Goal: Information Seeking & Learning: Check status

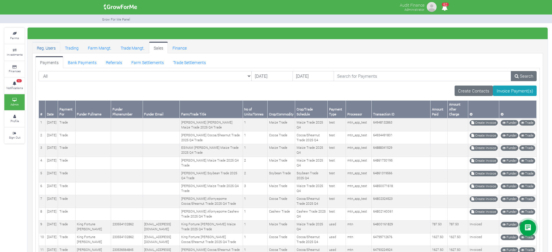
click at [50, 50] on link "Reg. Users" at bounding box center [46, 48] width 28 height 12
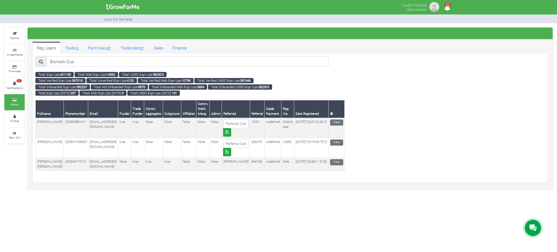
type input "Bismark Dua"
click at [340, 124] on link "View" at bounding box center [336, 122] width 13 height 6
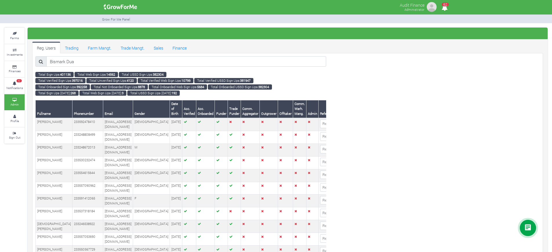
click at [42, 62] on icon at bounding box center [41, 61] width 4 height 4
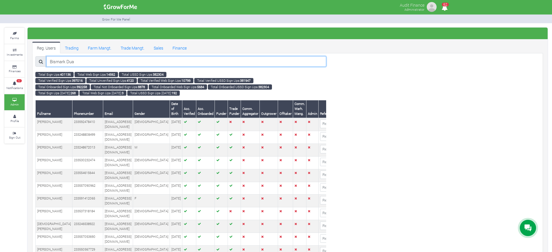
click at [97, 62] on input "Bismark Dua" at bounding box center [186, 61] width 280 height 10
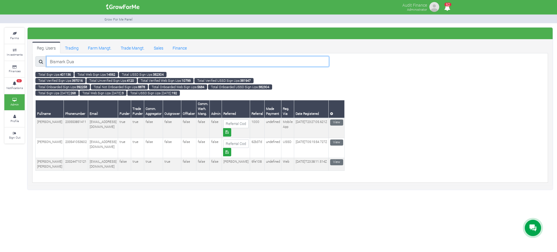
click at [85, 64] on input "Bismark Dua" at bounding box center [187, 61] width 282 height 10
type input "B"
paste input "Seyram Onai"
type input "Seyram Onai"
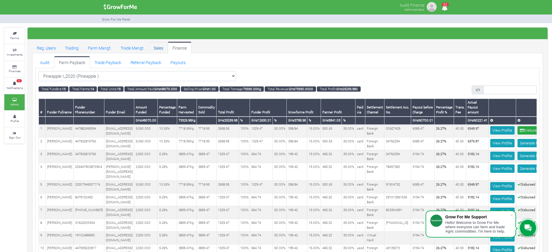
click at [162, 48] on link "Sales" at bounding box center [158, 48] width 19 height 12
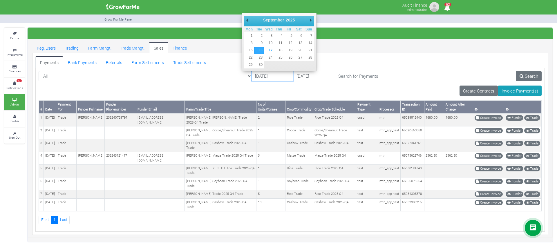
click at [251, 74] on input "[DATE]" at bounding box center [272, 76] width 42 height 10
click at [48, 48] on link "Reg. Users" at bounding box center [46, 48] width 28 height 12
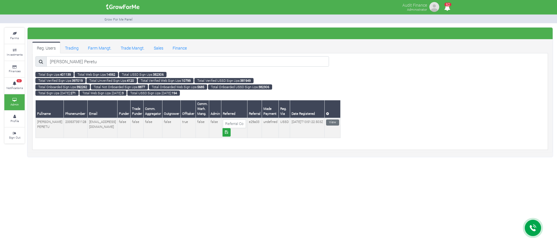
type input "Suad Peretu"
click at [339, 122] on link "View" at bounding box center [332, 122] width 13 height 6
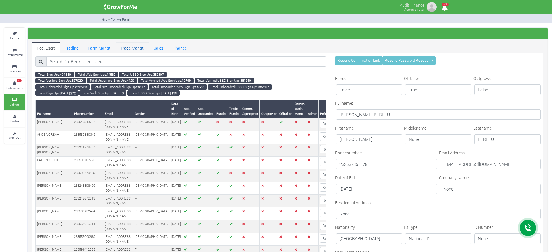
click at [139, 48] on link "Trade Mangt." at bounding box center [132, 48] width 33 height 12
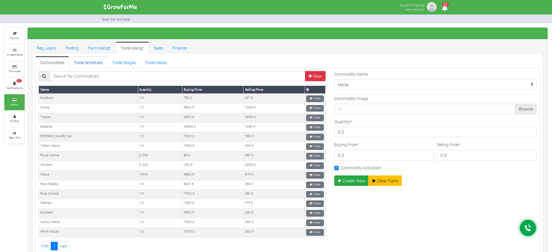
click at [96, 65] on link "Trade Schedules" at bounding box center [88, 62] width 39 height 12
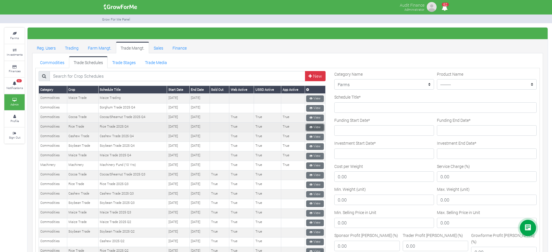
click at [311, 129] on link "View" at bounding box center [315, 127] width 18 height 7
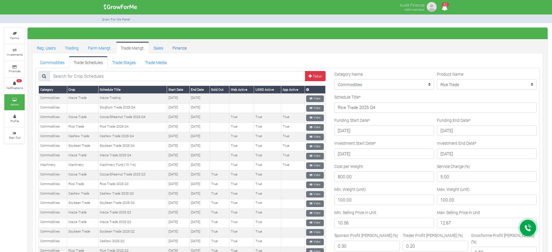
click at [177, 48] on link "Finance" at bounding box center [179, 48] width 23 height 12
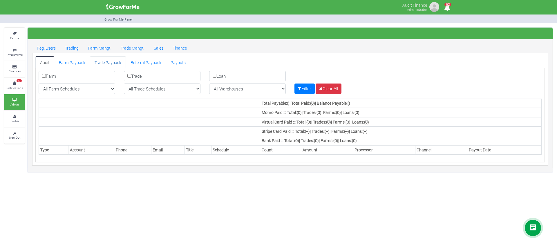
click at [110, 61] on link "Trade Payback" at bounding box center [108, 62] width 36 height 12
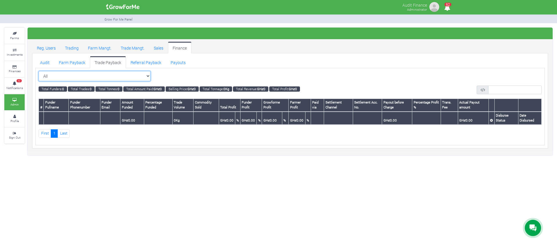
click at [147, 75] on select "All All Maize Trading (Maize Trade)" at bounding box center [95, 76] width 112 height 10
select select "?tradeschedule=46"
click at [39, 71] on select "All All Maize Trading (Maize Trade)" at bounding box center [95, 76] width 112 height 10
click at [156, 45] on link "Sales" at bounding box center [158, 48] width 19 height 12
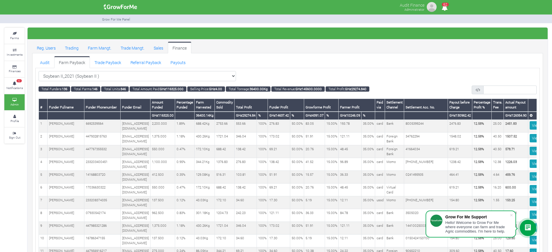
scroll to position [0, 71]
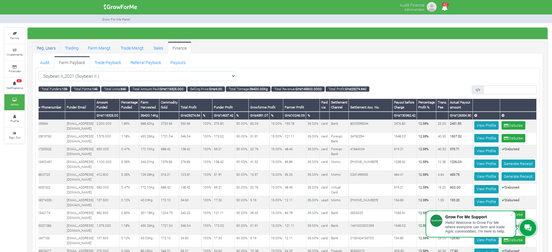
click at [51, 45] on link "Reg. Users" at bounding box center [46, 48] width 28 height 12
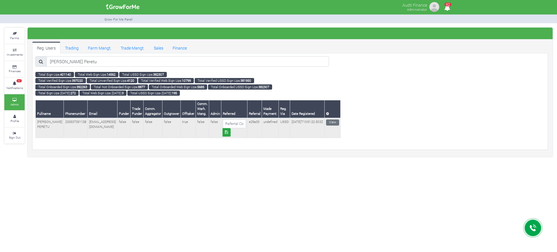
type input "Suad Peretu"
click at [71, 122] on td "233537351128" at bounding box center [76, 128] width 24 height 20
copy td "233537351128"
click at [40, 122] on td "[PERSON_NAME] PERETU" at bounding box center [50, 128] width 28 height 20
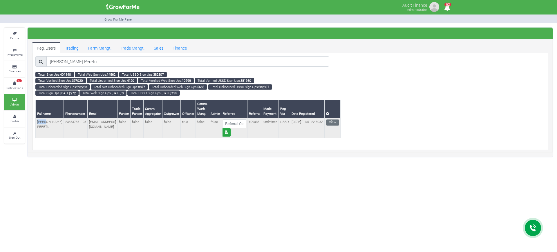
click at [40, 122] on td "[PERSON_NAME] PERETU" at bounding box center [50, 128] width 28 height 20
copy td "[PERSON_NAME] PERETU"
click at [335, 121] on link "View" at bounding box center [332, 122] width 13 height 6
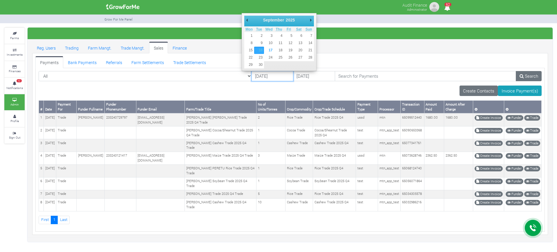
click at [251, 77] on input "[DATE]" at bounding box center [272, 76] width 42 height 10
type input "[DATE]"
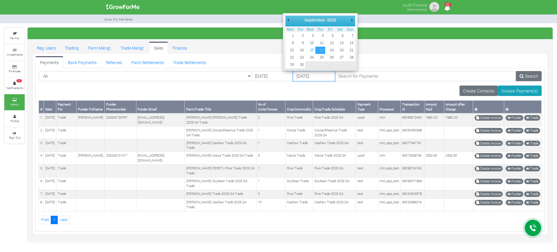
click at [293, 79] on input "[DATE]" at bounding box center [314, 76] width 42 height 10
type input "[DATE]"
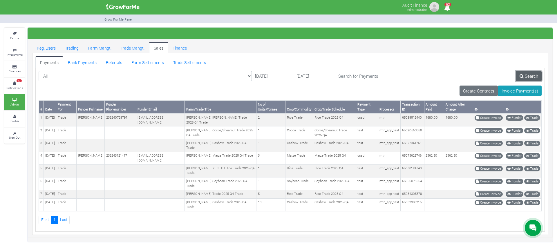
click at [527, 76] on link "Search" at bounding box center [529, 76] width 26 height 10
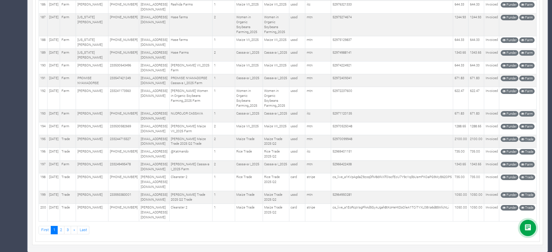
scroll to position [3625, 0]
click at [60, 232] on link "2" at bounding box center [60, 230] width 7 height 8
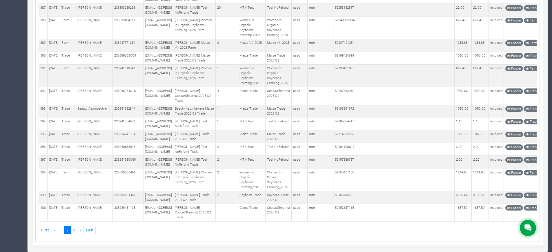
scroll to position [3601, 0]
click at [73, 229] on link "3" at bounding box center [73, 230] width 7 height 8
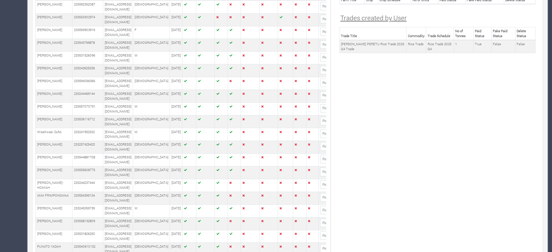
scroll to position [569, 0]
